Goal: Find specific page/section: Find specific page/section

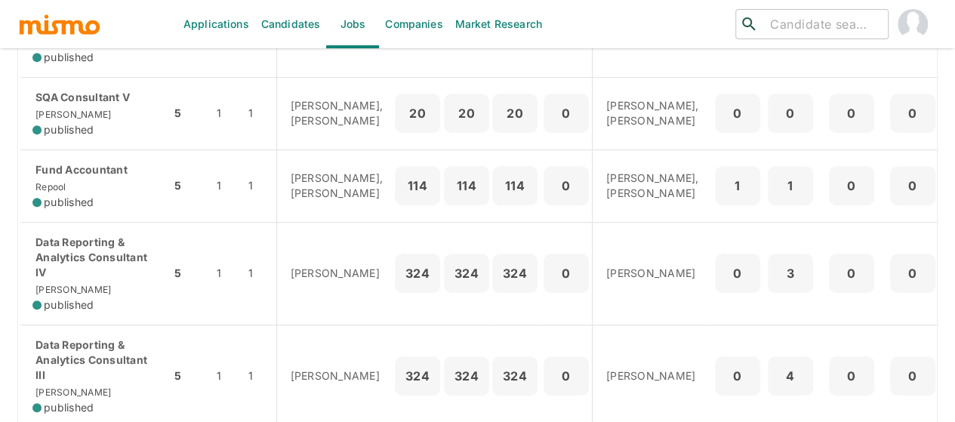
scroll to position [378, 0]
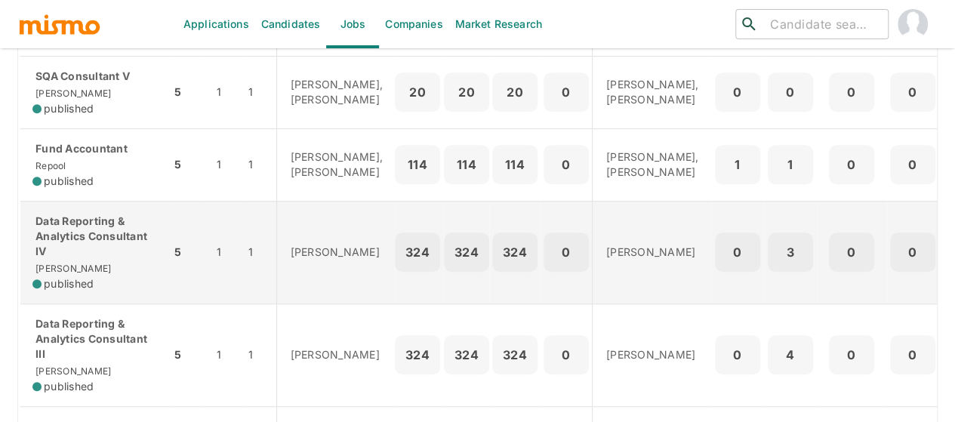
click at [94, 259] on p "Data Reporting & Analytics Consultant IV" at bounding box center [95, 236] width 126 height 45
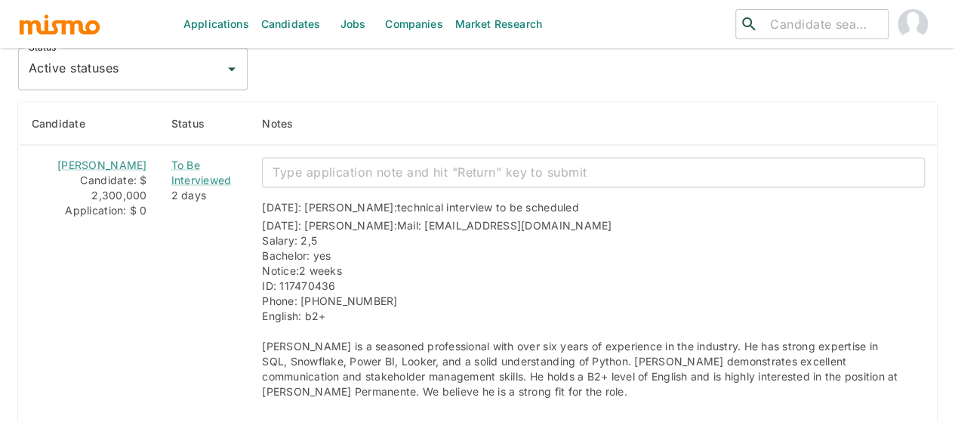
scroll to position [1359, 0]
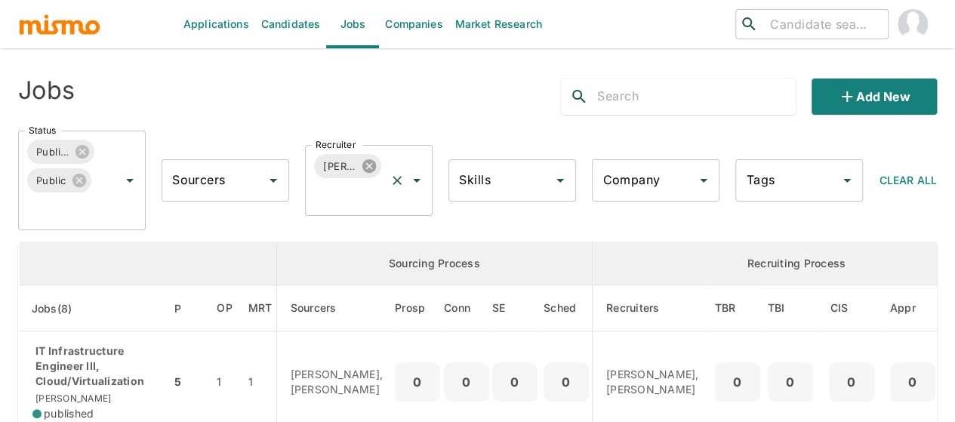
click at [365, 162] on icon at bounding box center [369, 166] width 14 height 14
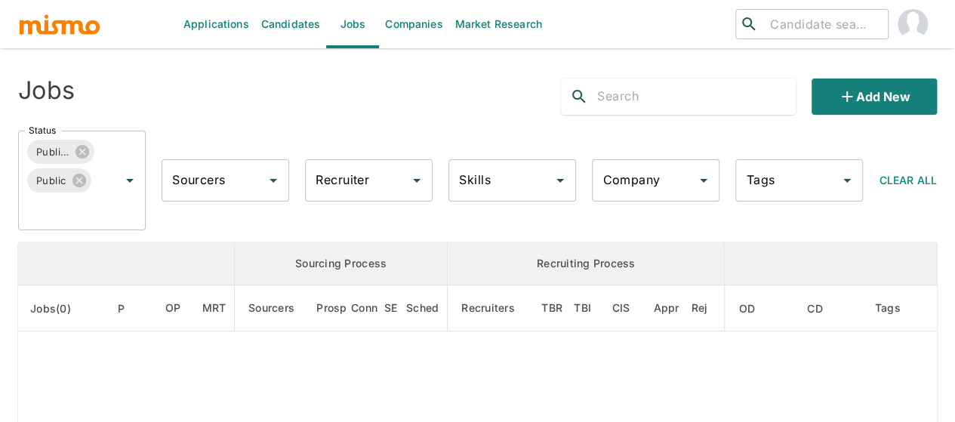
click at [347, 183] on input "Recruiter" at bounding box center [357, 180] width 91 height 29
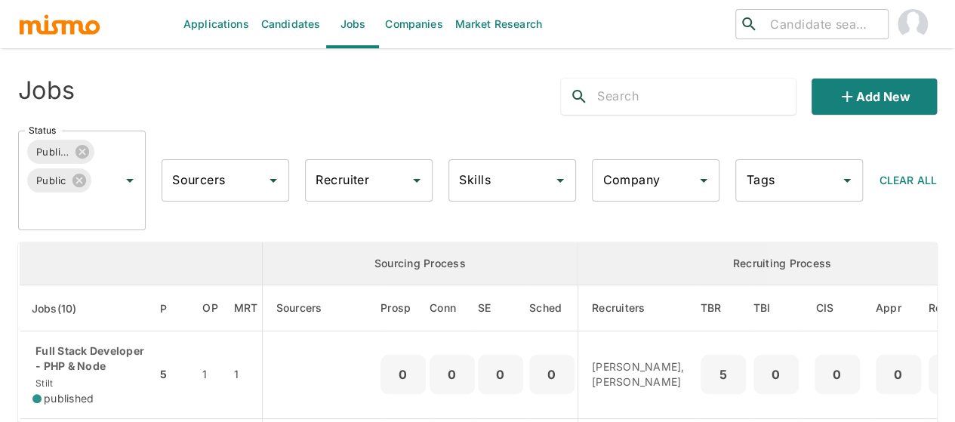
click at [347, 183] on input "Recruiter" at bounding box center [357, 180] width 91 height 29
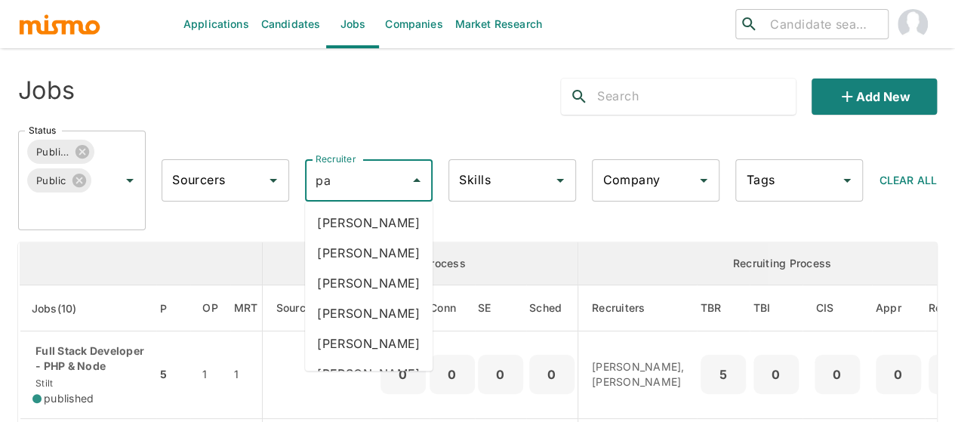
type input "pao"
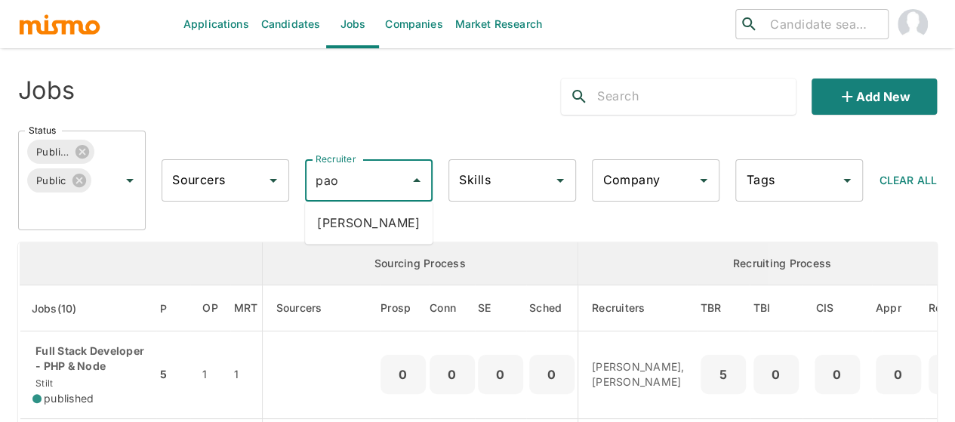
click at [347, 223] on li "Paola Pacheco" at bounding box center [369, 223] width 128 height 30
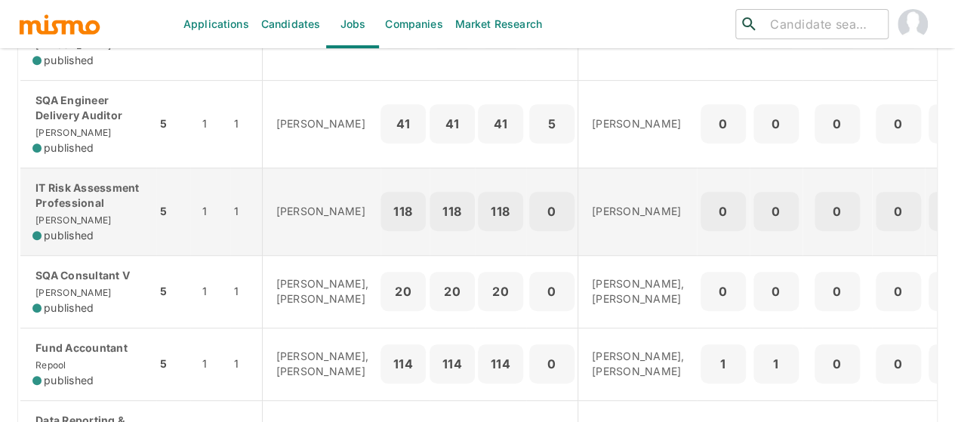
scroll to position [378, 0]
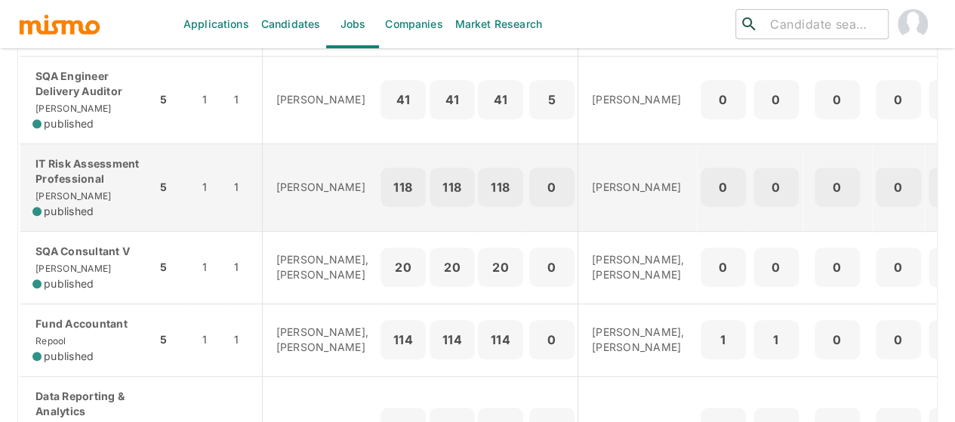
click at [91, 185] on div "IT Risk Assessment Professional Kaiser published" at bounding box center [88, 187] width 112 height 63
